Goal: Use online tool/utility: Utilize a website feature to perform a specific function

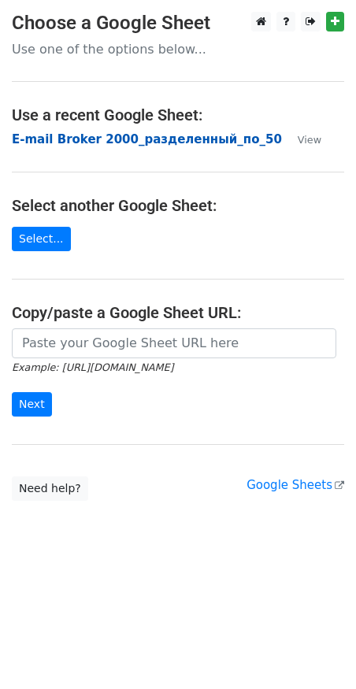
click at [84, 140] on strong "E-mail Broker 2000_разделенный_по_50" at bounding box center [147, 139] width 270 height 14
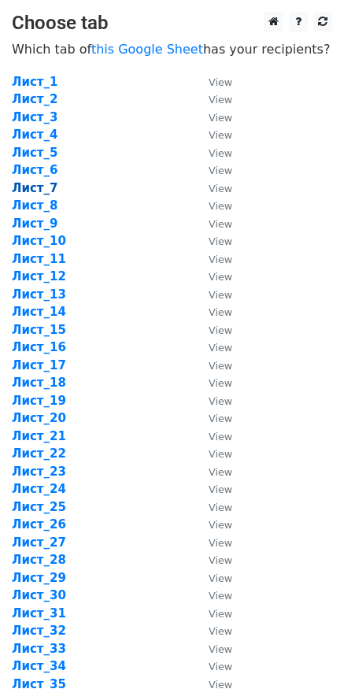
click at [39, 187] on strong "Лист_7" at bounding box center [35, 188] width 46 height 14
